Goal: Use online tool/utility

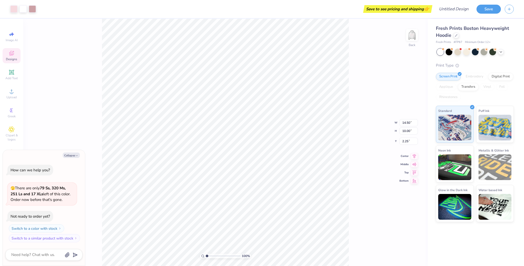
type textarea "x"
type input "2.44"
type textarea "x"
type input "2.50"
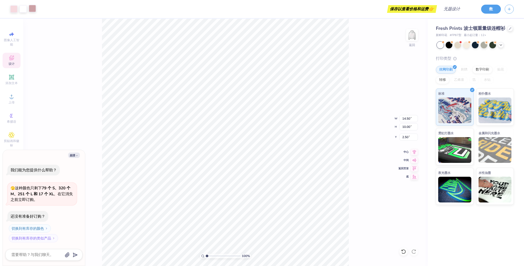
click at [30, 10] on div at bounding box center [32, 8] width 7 height 7
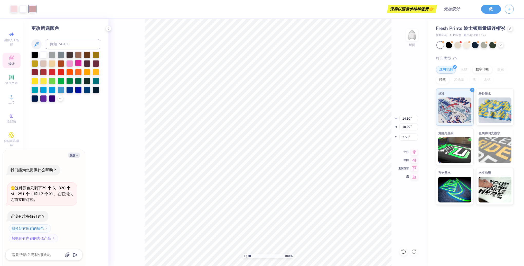
click at [77, 66] on div at bounding box center [78, 63] width 7 height 7
click at [96, 72] on div at bounding box center [96, 71] width 7 height 7
click at [72, 73] on div at bounding box center [69, 71] width 7 height 7
click at [78, 65] on div at bounding box center [78, 63] width 7 height 7
click at [52, 57] on div at bounding box center [52, 54] width 7 height 7
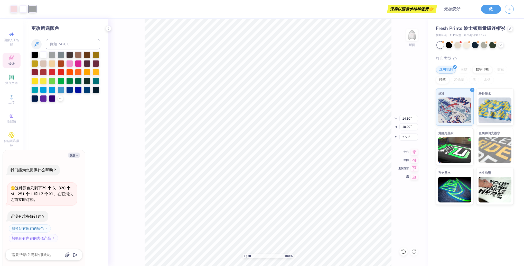
type textarea "x"
